Goal: Information Seeking & Learning: Learn about a topic

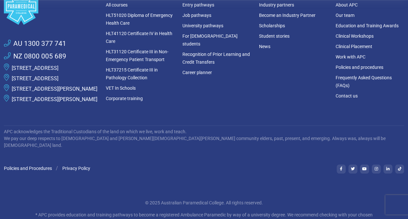
scroll to position [203, 0]
click at [135, 69] on link "HLT37215 Certificate III in Pathology Collection" at bounding box center [132, 73] width 52 height 13
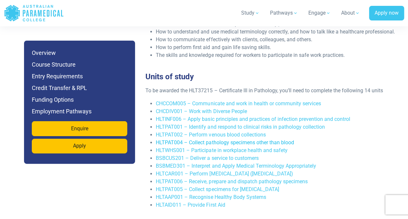
scroll to position [1324, 0]
click at [183, 202] on link "HLTAID011 – Provide First Aid" at bounding box center [190, 205] width 69 height 6
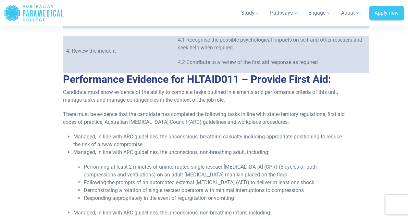
scroll to position [553, 0]
